Goal: Task Accomplishment & Management: Use online tool/utility

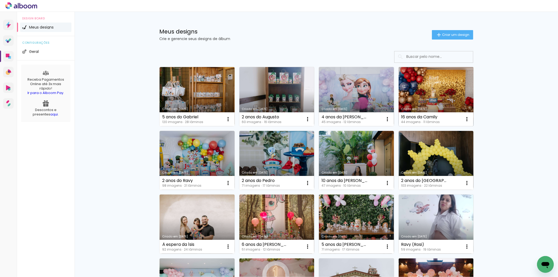
click at [459, 102] on link "Criado em [DATE]" at bounding box center [436, 96] width 75 height 59
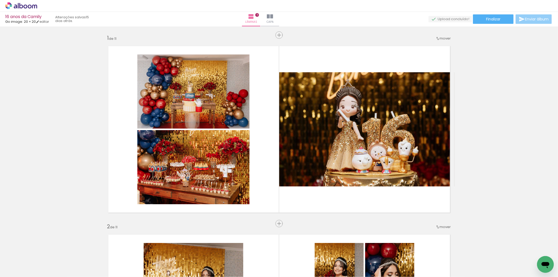
click at [524, 18] on iron-icon at bounding box center [522, 19] width 6 height 6
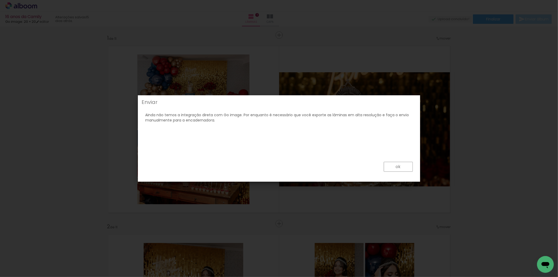
click at [0, 0] on slot "ok" at bounding box center [0, 0] width 0 height 0
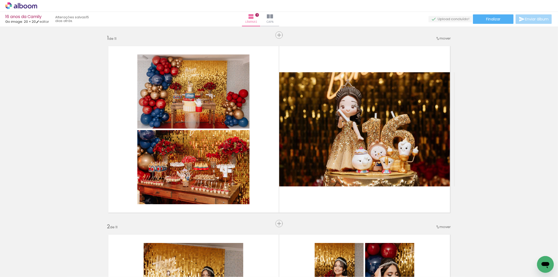
scroll to position [0, 160]
click at [273, 222] on span "Inserir lâmina" at bounding box center [281, 223] width 20 height 3
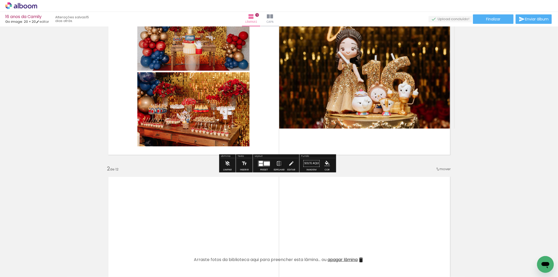
scroll to position [58, 0]
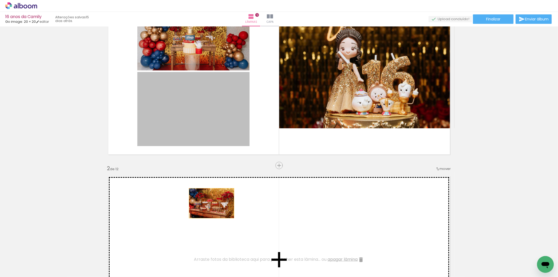
drag, startPoint x: 207, startPoint y: 109, endPoint x: 210, endPoint y: 206, distance: 96.4
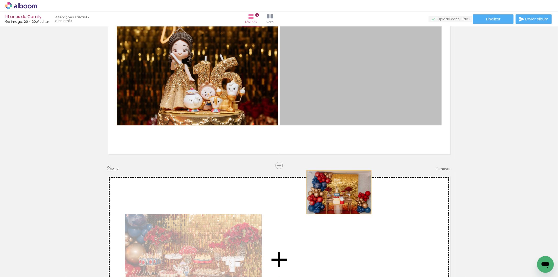
drag, startPoint x: 337, startPoint y: 78, endPoint x: 340, endPoint y: 202, distance: 124.1
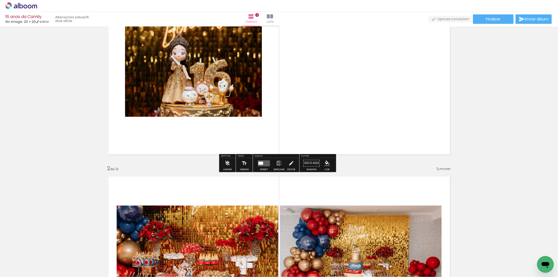
click at [281, 163] on paper-button "Espelhar" at bounding box center [280, 164] width 14 height 13
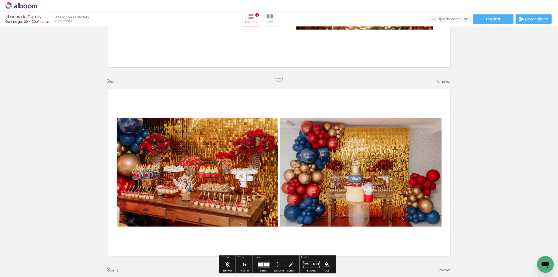
scroll to position [203, 0]
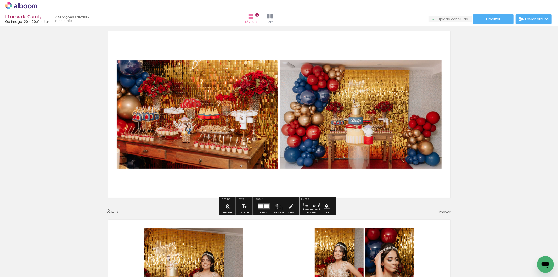
click at [276, 206] on iron-icon at bounding box center [279, 206] width 6 height 10
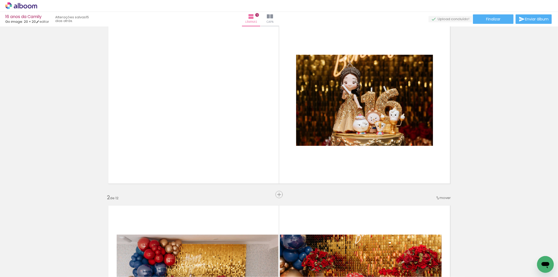
scroll to position [0, 0]
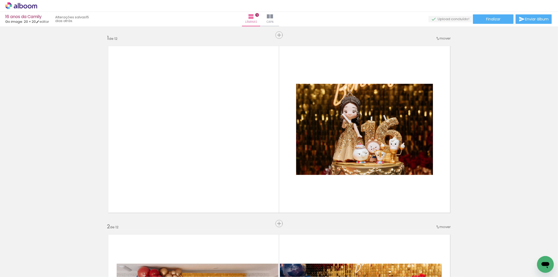
click at [0, 0] on span "Adicionar Fotos" at bounding box center [0, 0] width 0 height 0
click at [0, 0] on input "file" at bounding box center [0, 0] width 0 height 0
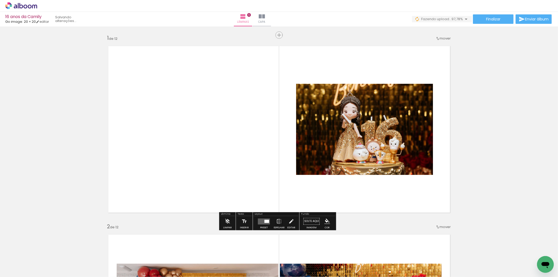
scroll to position [0, 805]
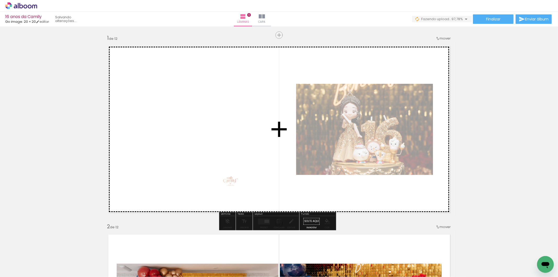
drag, startPoint x: 536, startPoint y: 255, endPoint x: 140, endPoint y: 160, distance: 407.1
click at [140, 160] on quentale-workspace at bounding box center [279, 138] width 558 height 277
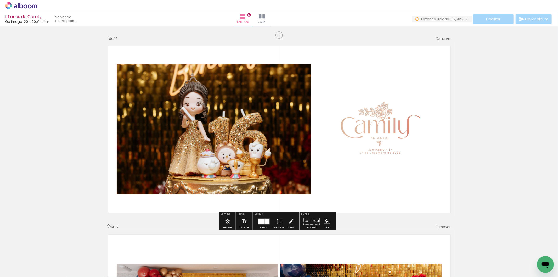
click at [279, 223] on iron-icon at bounding box center [279, 221] width 6 height 10
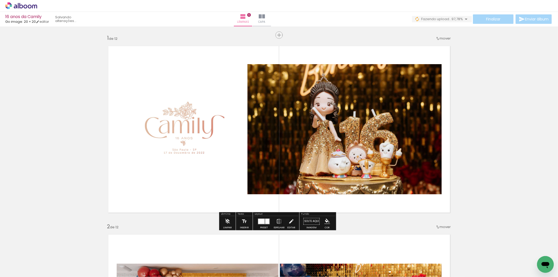
click at [268, 222] on div at bounding box center [267, 221] width 4 height 5
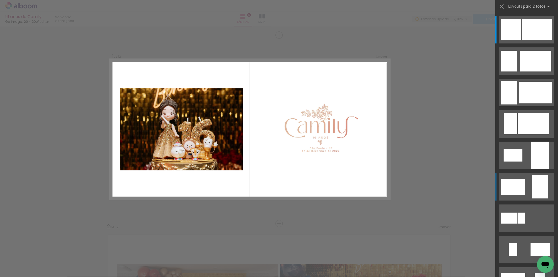
click at [536, 182] on div at bounding box center [540, 187] width 16 height 24
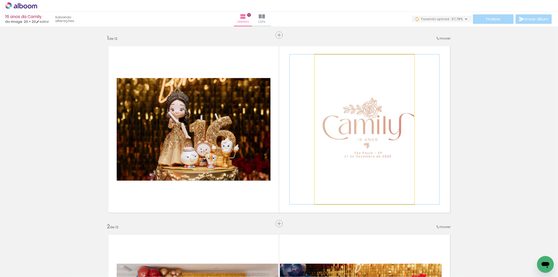
click at [339, 152] on quentale-photo at bounding box center [365, 129] width 100 height 150
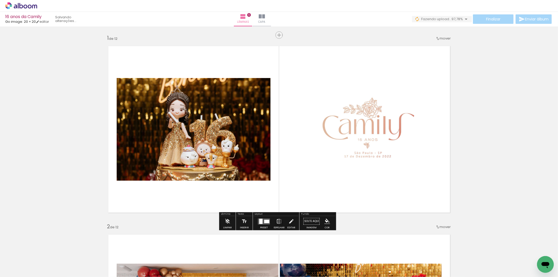
click at [276, 226] on iron-icon at bounding box center [279, 221] width 6 height 10
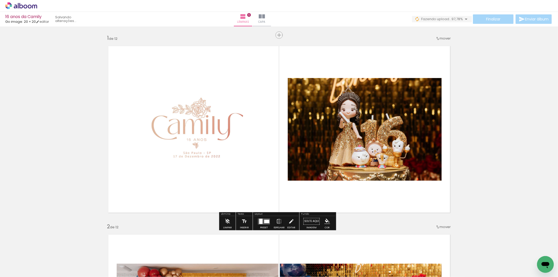
click at [266, 224] on quentale-layouter at bounding box center [264, 221] width 12 height 6
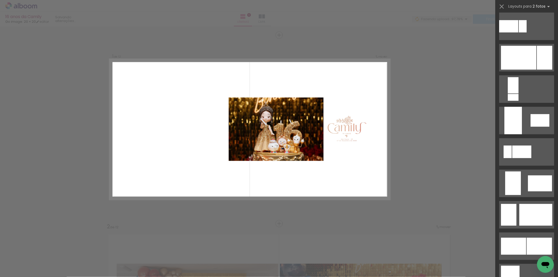
scroll to position [302, 0]
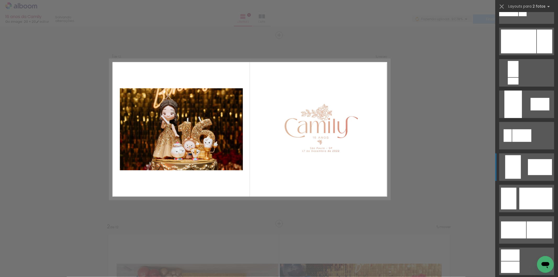
click at [538, 168] on div at bounding box center [540, 167] width 24 height 16
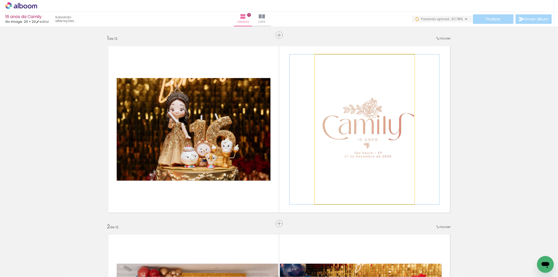
click at [319, 127] on quentale-photo at bounding box center [365, 129] width 100 height 150
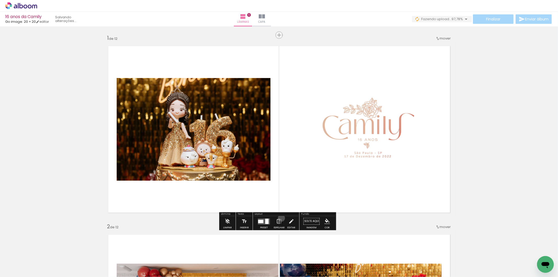
click at [280, 218] on iron-icon at bounding box center [279, 221] width 6 height 10
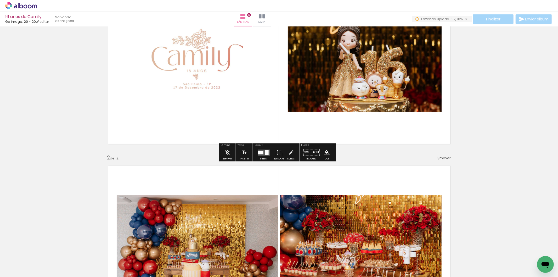
scroll to position [0, 0]
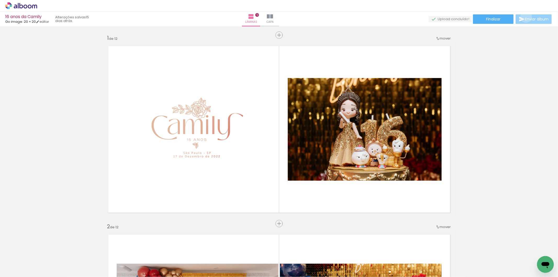
click at [525, 17] on span "Enviar álbum" at bounding box center [537, 19] width 24 height 4
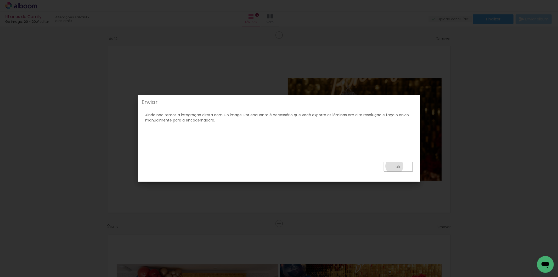
click at [395, 166] on paper-button "ok" at bounding box center [398, 167] width 29 height 10
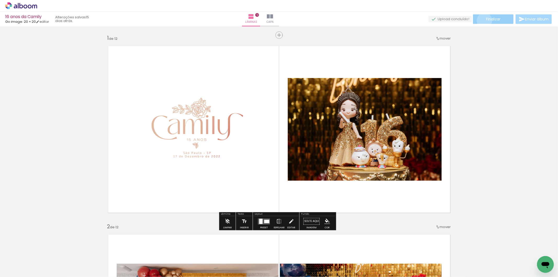
click at [483, 20] on paper-button "Finalizar" at bounding box center [493, 18] width 41 height 9
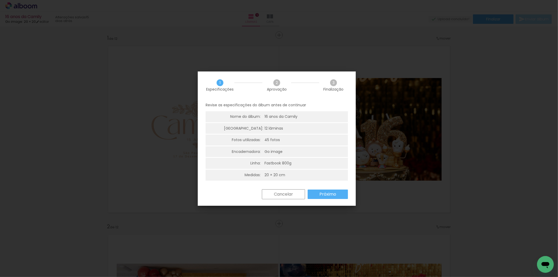
click at [0, 0] on slot "Próximo" at bounding box center [0, 0] width 0 height 0
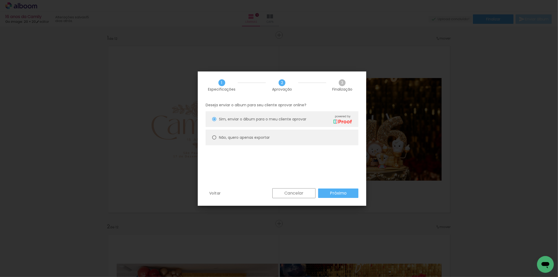
click at [0, 0] on slot "Não, quero apenas exportar" at bounding box center [0, 0] width 0 height 0
type paper-radio-button "on"
click at [0, 0] on slot "Próximo" at bounding box center [0, 0] width 0 height 0
type input "Alta, 300 DPI"
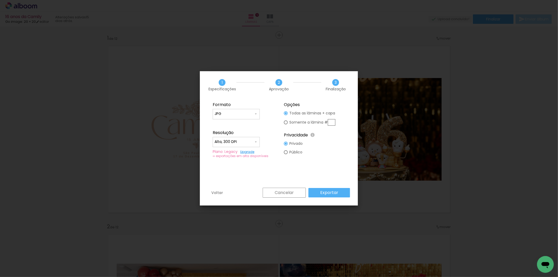
click at [0, 0] on slot "Exportar" at bounding box center [0, 0] width 0 height 0
